Goal: Navigation & Orientation: Find specific page/section

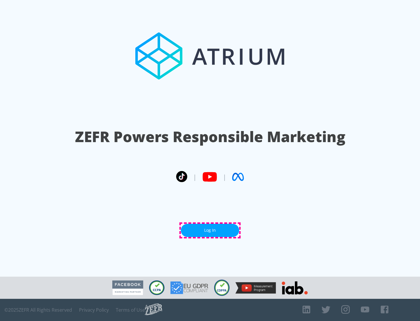
click at [210, 230] on link "Log In" at bounding box center [210, 230] width 58 height 13
